Goal: Information Seeking & Learning: Learn about a topic

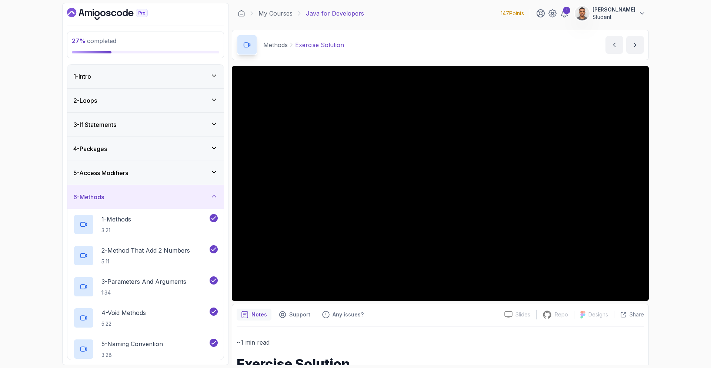
scroll to position [252, 0]
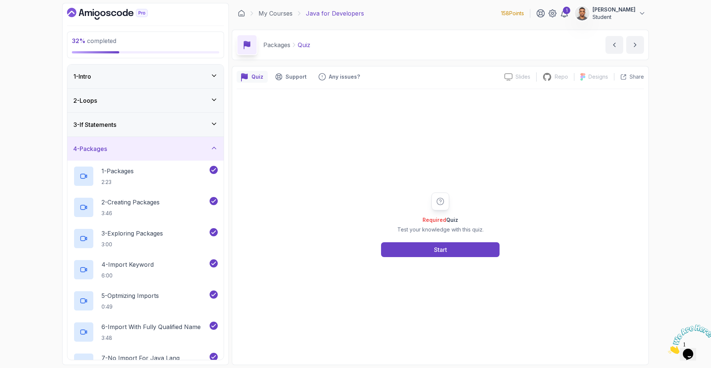
drag, startPoint x: 113, startPoint y: 143, endPoint x: 112, endPoint y: 147, distance: 4.1
click at [113, 144] on div "4 - Packages" at bounding box center [145, 149] width 156 height 24
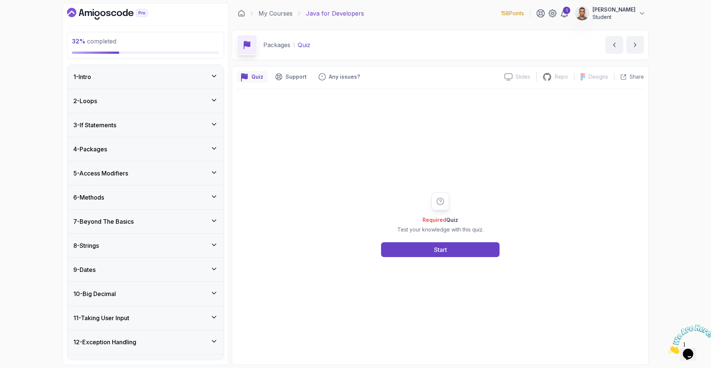
click at [104, 222] on h3 "7 - Beyond The Basics" at bounding box center [103, 221] width 60 height 9
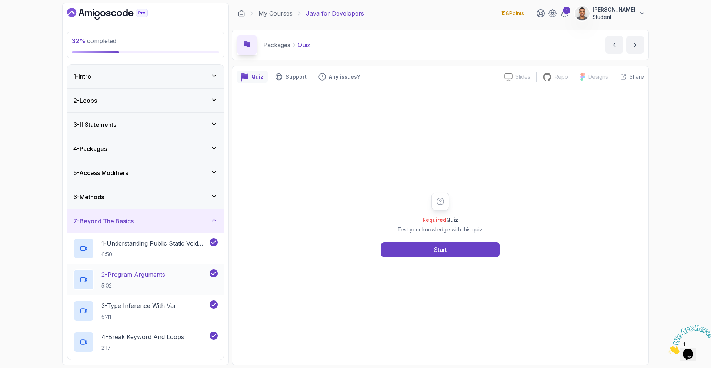
scroll to position [246, 0]
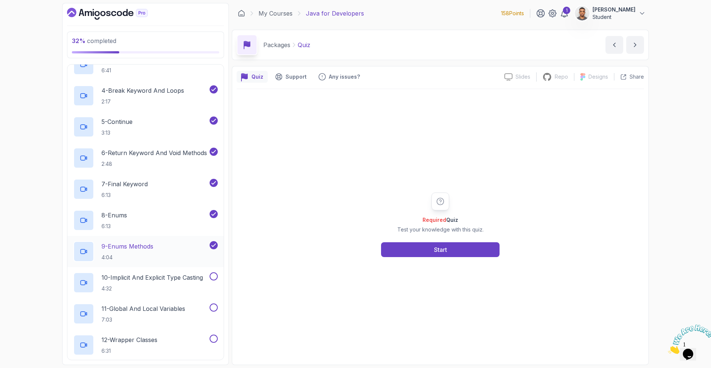
click at [191, 258] on div "9 - Enums Methods 4:04" at bounding box center [140, 251] width 135 height 21
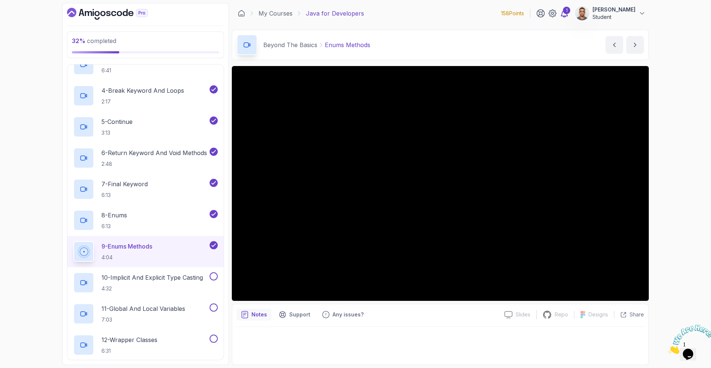
click at [565, 11] on icon at bounding box center [564, 13] width 9 height 9
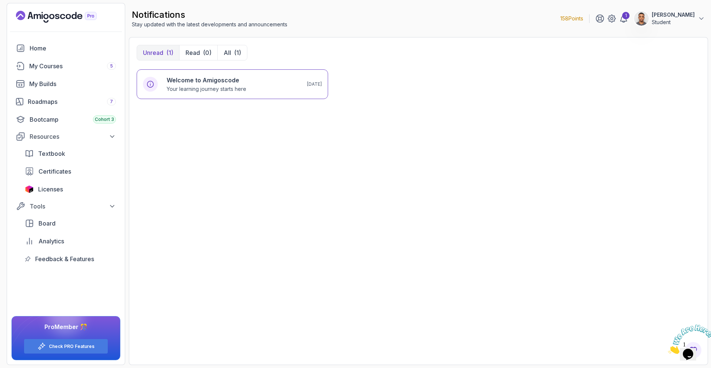
click at [619, 22] on div "1" at bounding box center [612, 18] width 33 height 9
click at [616, 22] on icon at bounding box center [612, 18] width 9 height 9
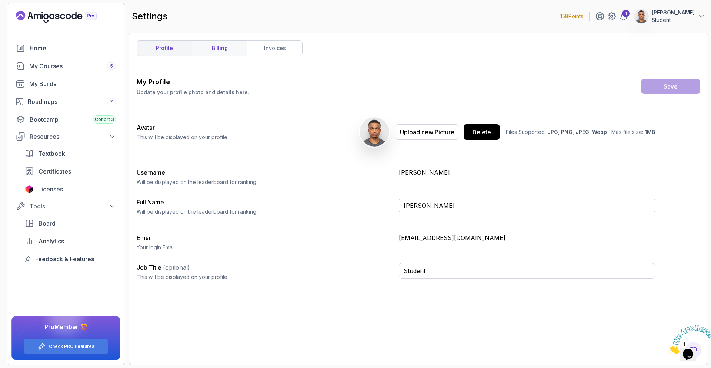
click at [212, 43] on link "billing" at bounding box center [219, 48] width 55 height 15
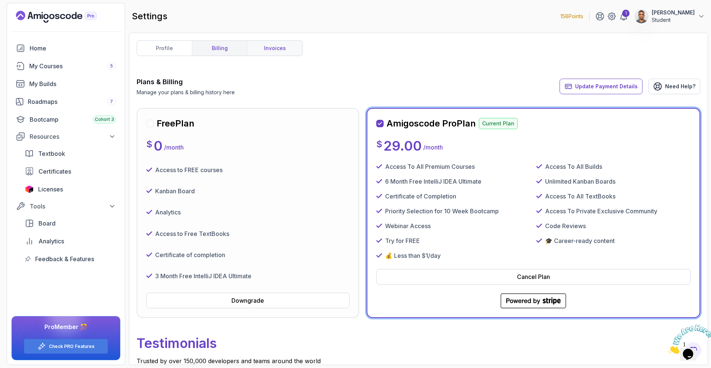
click at [285, 55] on link "invoices" at bounding box center [274, 48] width 55 height 15
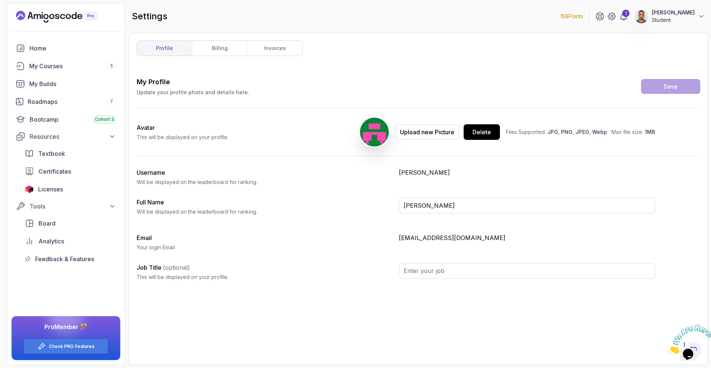
type input "Student"
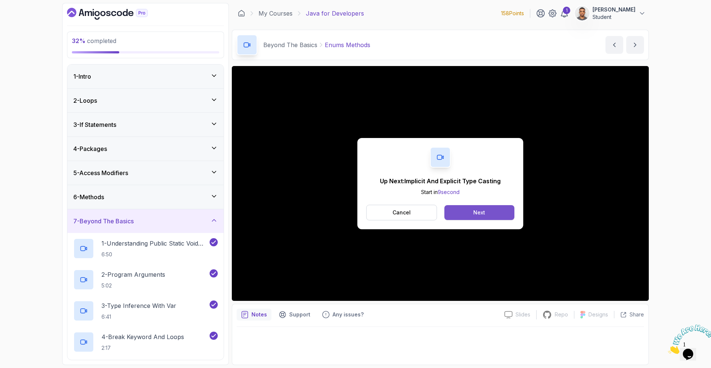
click at [496, 214] on button "Next" at bounding box center [480, 212] width 70 height 15
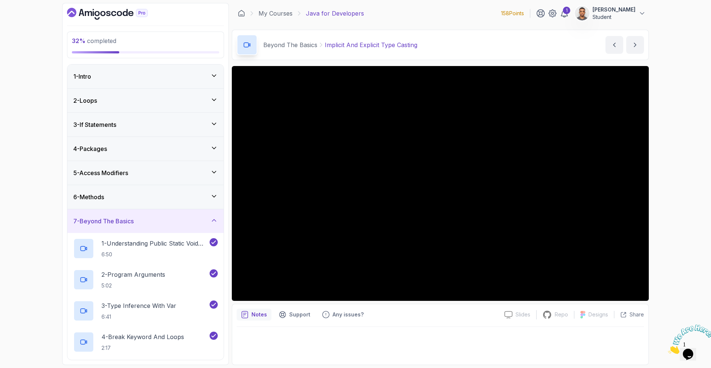
scroll to position [349, 0]
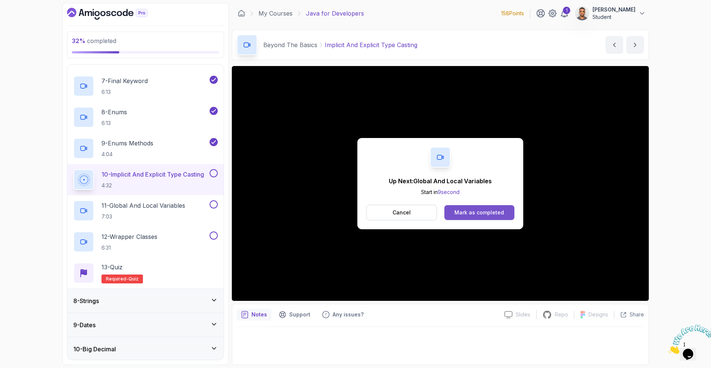
click at [465, 211] on div "Mark as completed" at bounding box center [480, 212] width 50 height 7
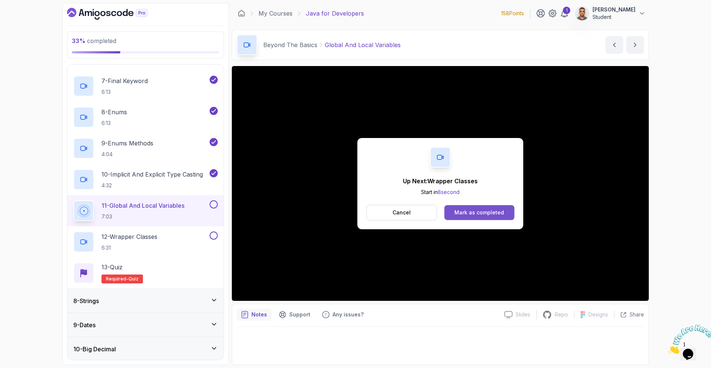
click at [493, 210] on div "Mark as completed" at bounding box center [480, 212] width 50 height 7
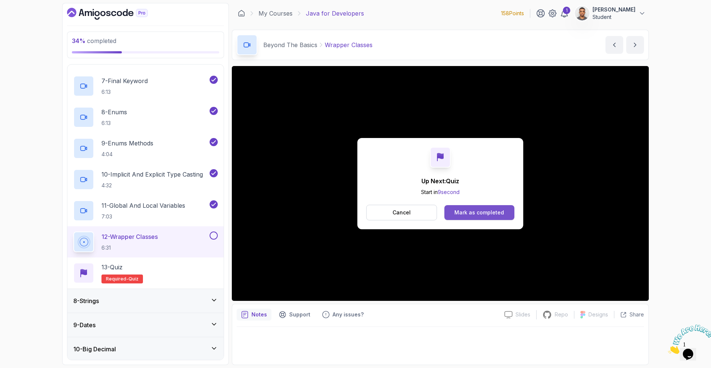
click at [506, 208] on button "Mark as completed" at bounding box center [480, 212] width 70 height 15
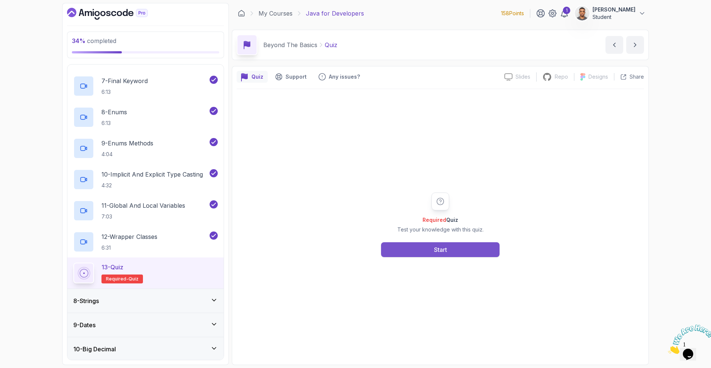
click at [490, 249] on button "Start" at bounding box center [440, 249] width 119 height 15
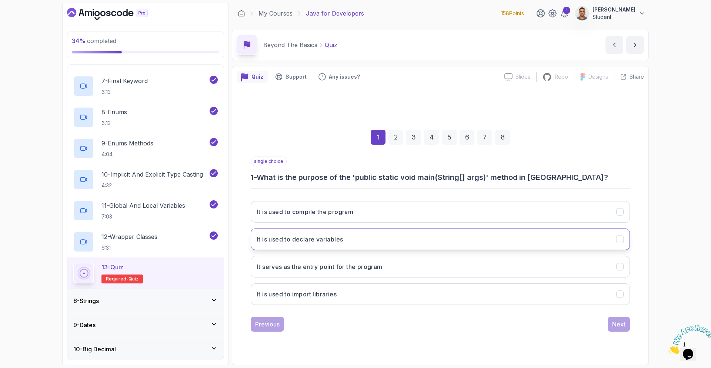
click at [525, 245] on button "It is used to declare variables" at bounding box center [440, 238] width 379 height 21
click at [615, 328] on button "Next" at bounding box center [619, 323] width 22 height 15
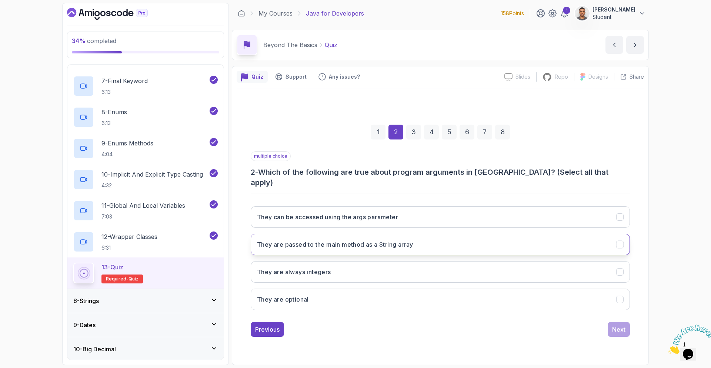
click at [397, 240] on h3 "They are passed to the main method as a String array" at bounding box center [335, 244] width 156 height 9
click at [412, 215] on button "They can be accessed using the args parameter" at bounding box center [440, 216] width 379 height 21
click at [618, 327] on div "Next" at bounding box center [618, 329] width 13 height 9
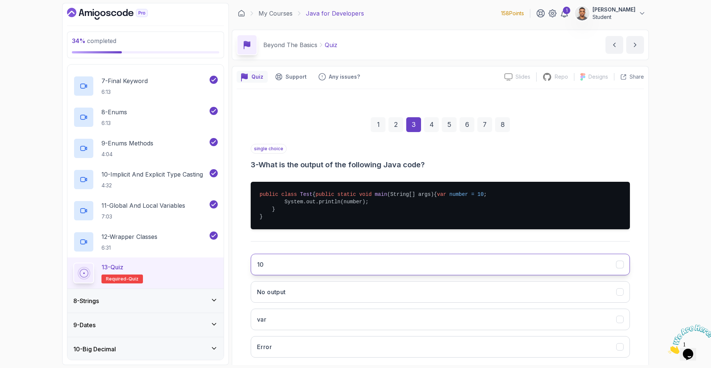
click at [468, 275] on button "10" at bounding box center [440, 263] width 379 height 21
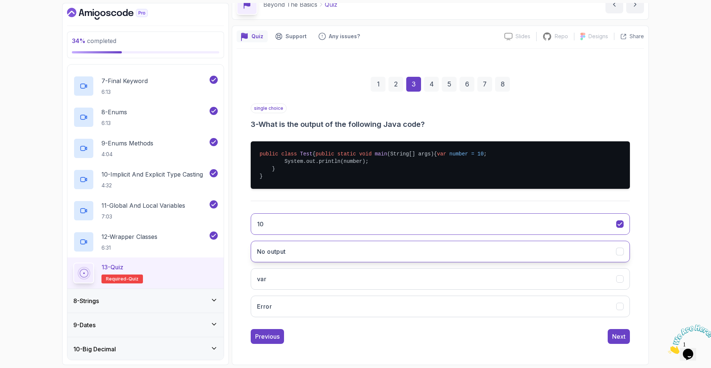
scroll to position [55, 0]
click at [613, 331] on button "Next" at bounding box center [619, 336] width 22 height 15
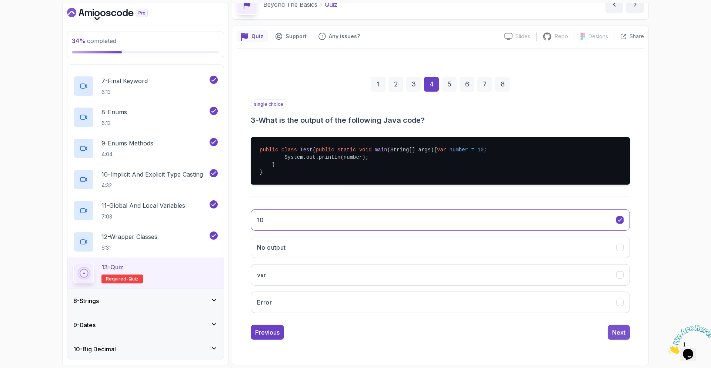
scroll to position [0, 0]
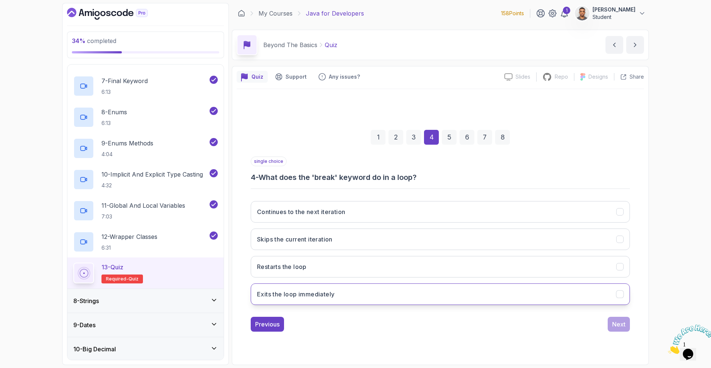
click at [356, 299] on button "Exits the loop immediately" at bounding box center [440, 293] width 379 height 21
click at [616, 319] on button "Next" at bounding box center [619, 323] width 22 height 15
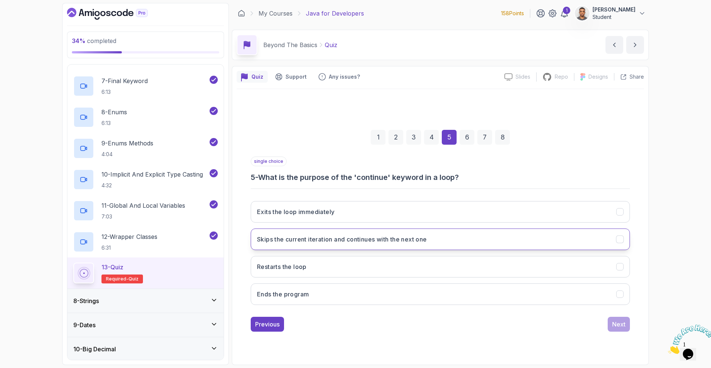
click at [327, 237] on h3 "Skips the current iteration and continues with the next one" at bounding box center [342, 239] width 170 height 9
click at [612, 324] on div "Next" at bounding box center [618, 323] width 13 height 9
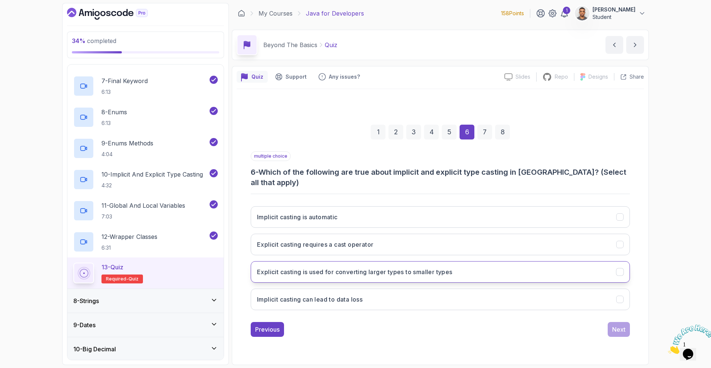
click at [318, 267] on h3 "Explicit casting is used for converting larger types to smaller types" at bounding box center [355, 271] width 196 height 9
click at [333, 247] on button "Explicit casting requires a cast operator" at bounding box center [440, 243] width 379 height 21
click at [617, 330] on button "Next" at bounding box center [619, 329] width 22 height 15
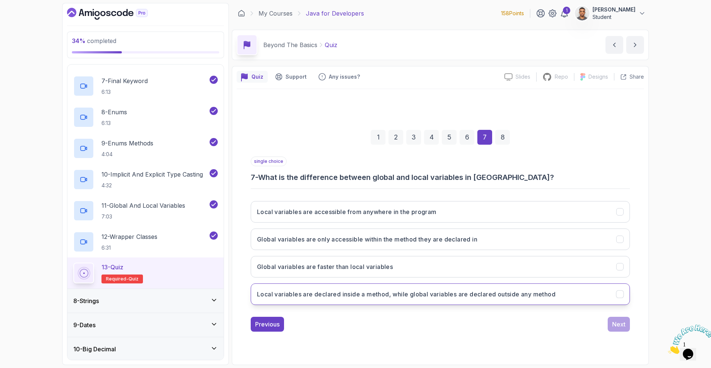
click at [582, 295] on button "Local variables are declared inside a method, while global variables are declar…" at bounding box center [440, 293] width 379 height 21
click at [628, 323] on button "Next" at bounding box center [619, 323] width 22 height 15
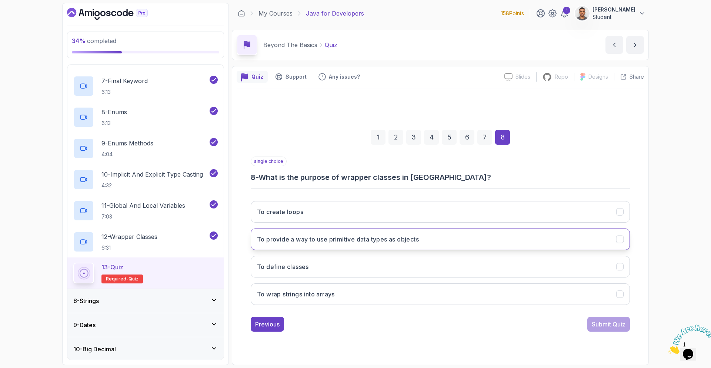
click at [437, 242] on button "To provide a way to use primitive data types as objects" at bounding box center [440, 238] width 379 height 21
click at [625, 318] on button "Submit Quiz" at bounding box center [609, 323] width 43 height 15
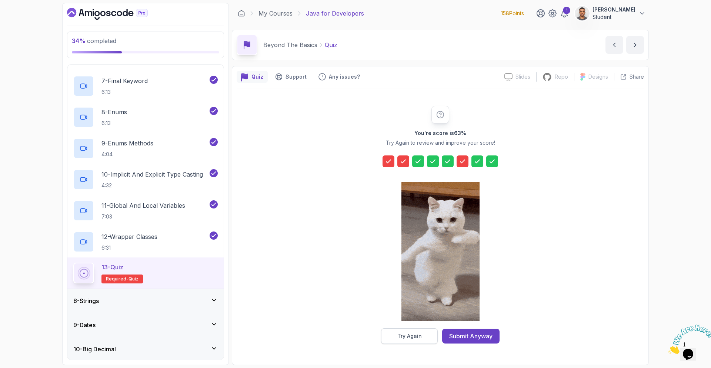
click at [420, 332] on div "Try Again" at bounding box center [410, 335] width 24 height 7
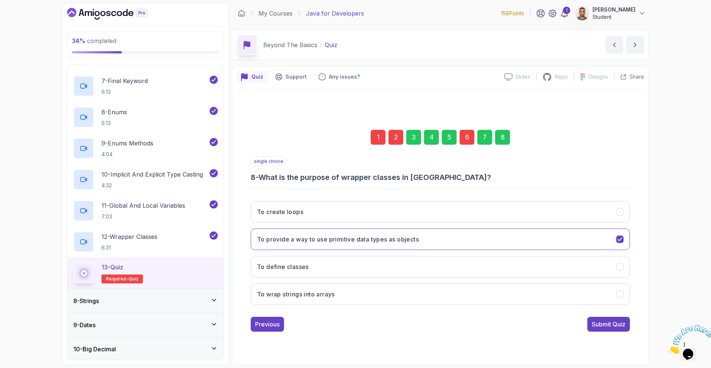
click at [465, 137] on div "6" at bounding box center [467, 137] width 15 height 15
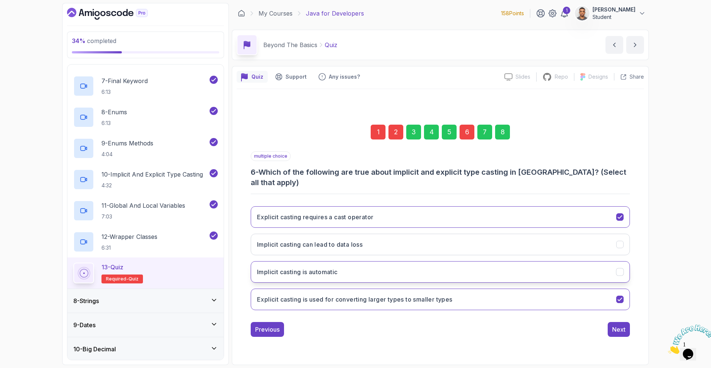
click at [566, 269] on button "Implicit casting is automatic" at bounding box center [440, 271] width 379 height 21
click at [396, 139] on div "2" at bounding box center [396, 131] width 15 height 15
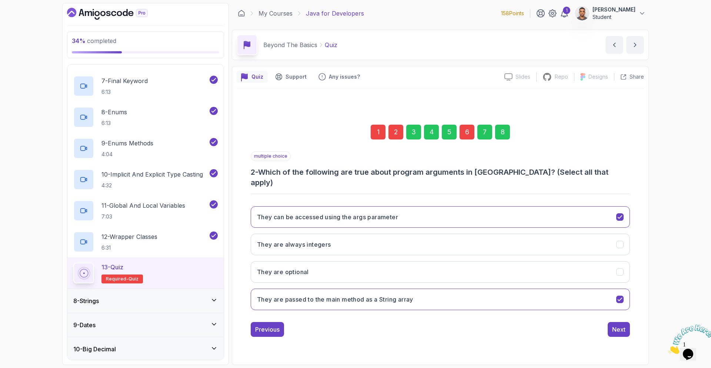
click at [376, 139] on div "1" at bounding box center [378, 131] width 15 height 15
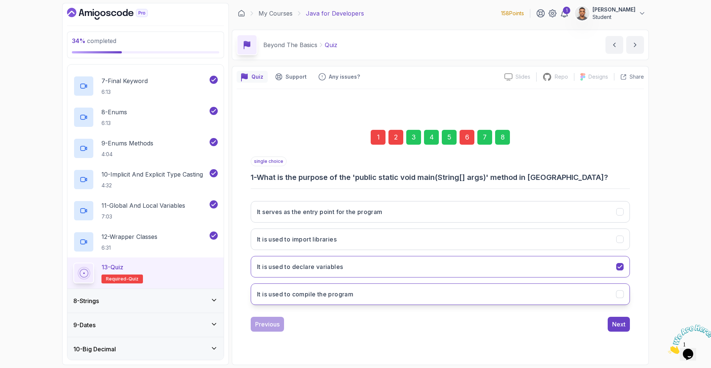
click at [370, 291] on button "It is used to compile the program" at bounding box center [440, 293] width 379 height 21
click at [627, 323] on button "Next" at bounding box center [619, 323] width 22 height 15
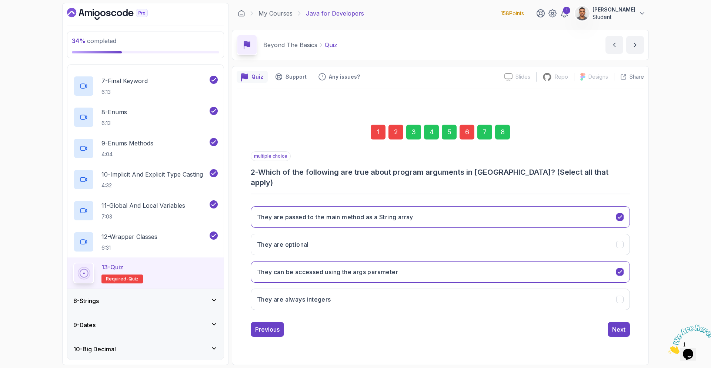
click at [627, 323] on button "Next" at bounding box center [619, 329] width 22 height 15
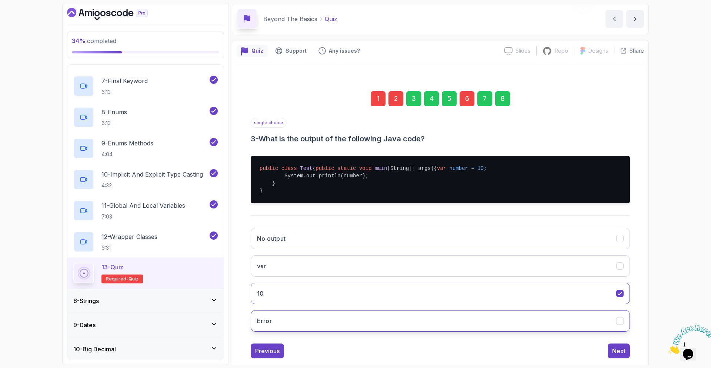
scroll to position [55, 0]
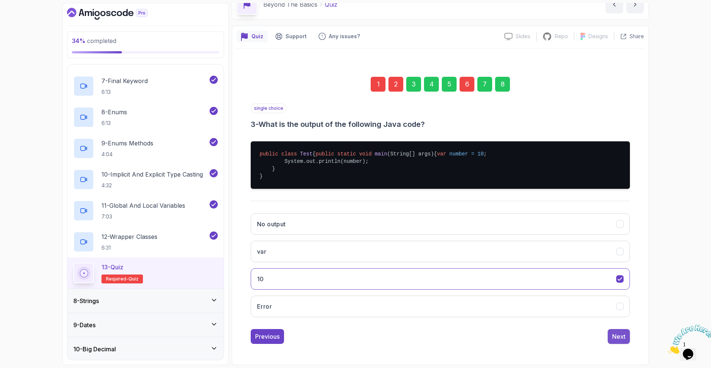
click at [616, 334] on div "Next" at bounding box center [618, 336] width 13 height 9
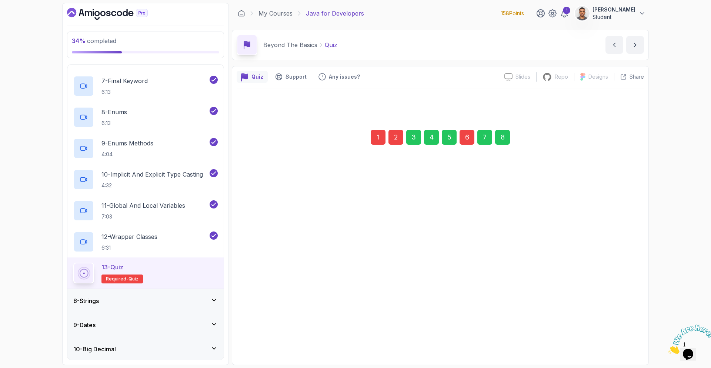
scroll to position [0, 0]
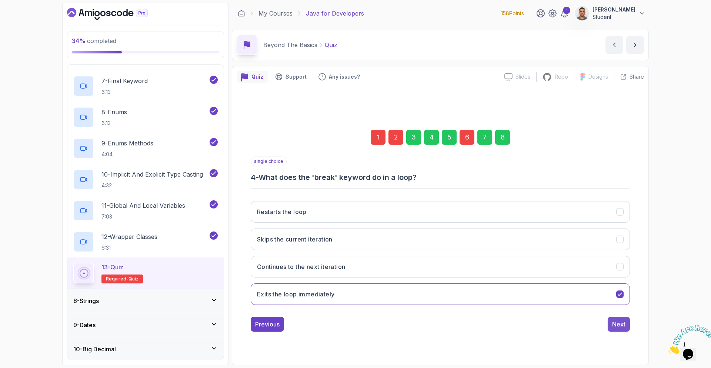
click at [619, 327] on div "Next" at bounding box center [618, 323] width 13 height 9
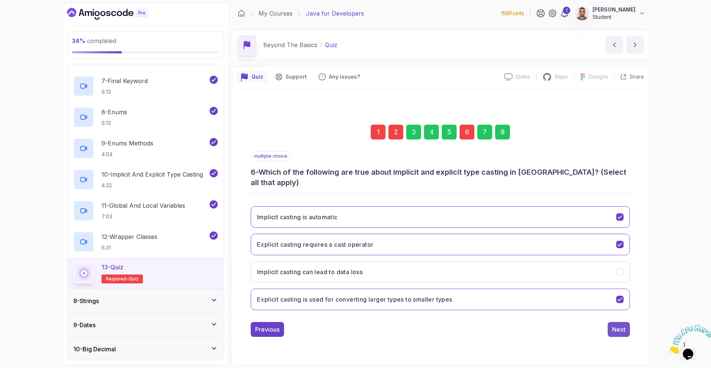
click at [619, 327] on div "Next" at bounding box center [618, 329] width 13 height 9
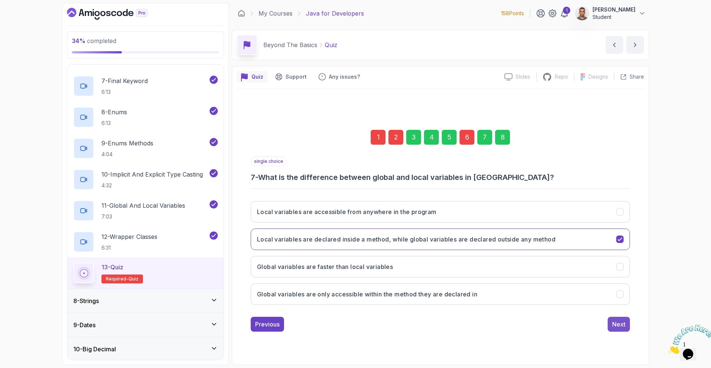
click at [618, 327] on div "Next" at bounding box center [618, 323] width 13 height 9
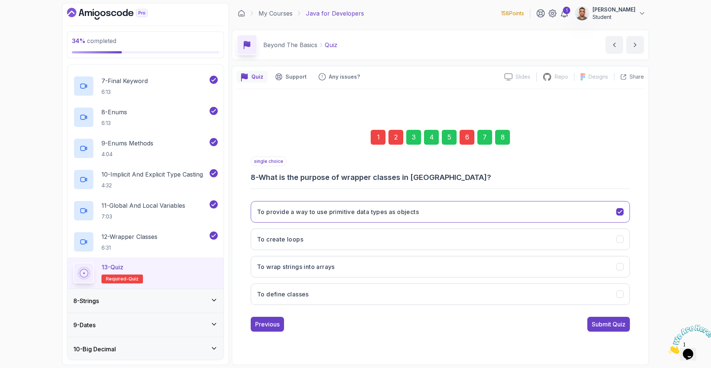
click at [618, 327] on div "Submit Quiz" at bounding box center [609, 323] width 34 height 9
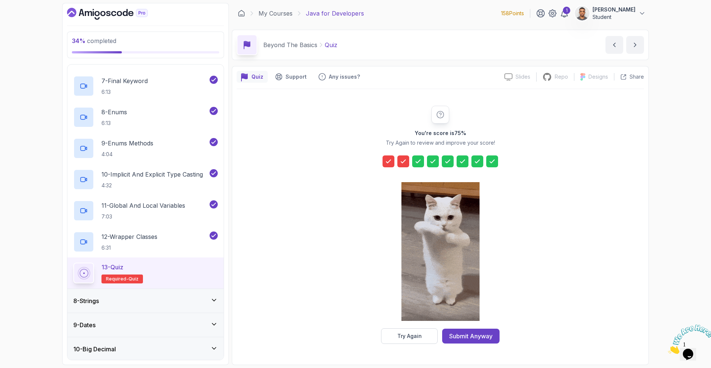
click at [489, 345] on div "You're score is 75 % Try Again to review and improve your score! Try Again Subm…" at bounding box center [441, 224] width 408 height 271
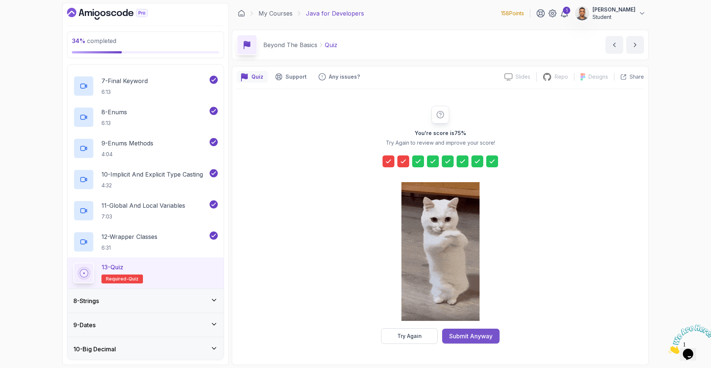
click at [490, 328] on button "Submit Anyway" at bounding box center [470, 335] width 57 height 15
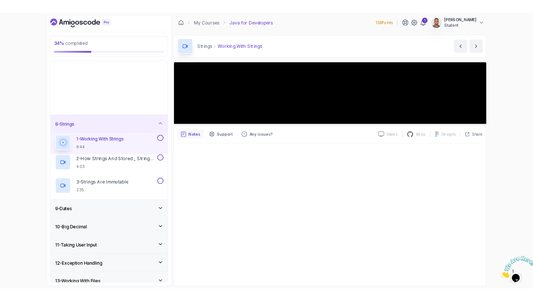
scroll to position [163, 0]
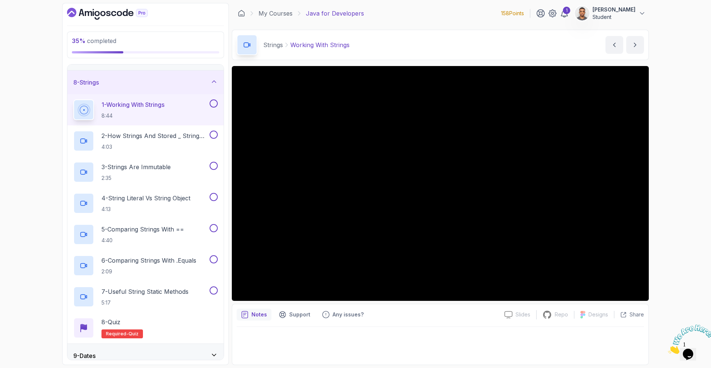
click at [117, 83] on div "8 - Strings" at bounding box center [145, 82] width 144 height 9
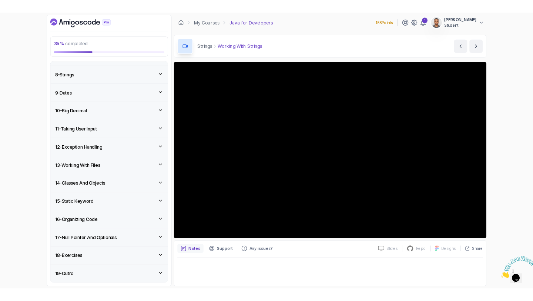
scroll to position [162, 0]
